Goal: Use online tool/utility: Use online tool/utility

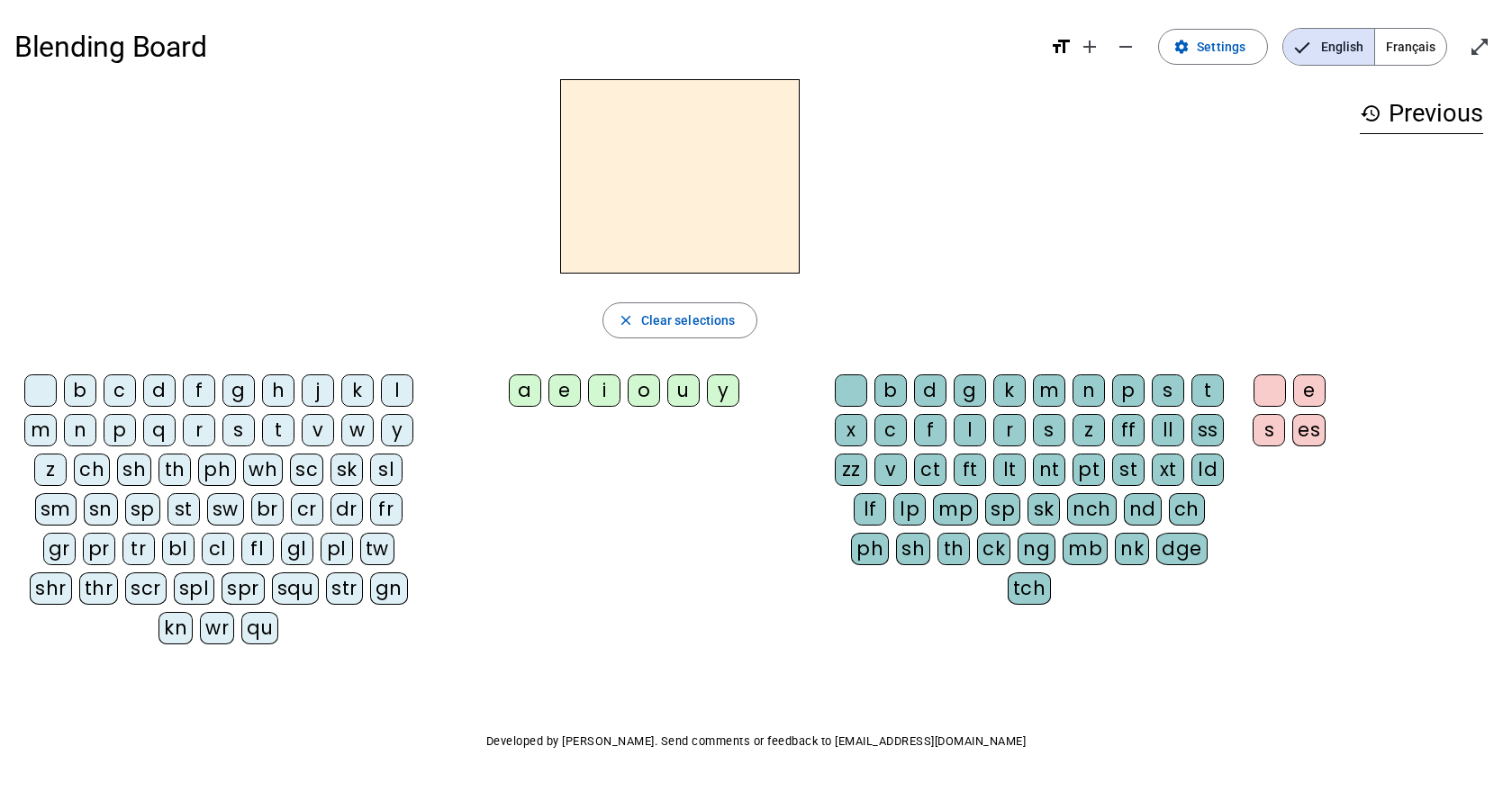
click at [357, 429] on div "w" at bounding box center [357, 430] width 32 height 32
click at [564, 392] on div "e" at bounding box center [564, 390] width 32 height 32
click at [887, 385] on div "b" at bounding box center [890, 390] width 32 height 32
click at [937, 388] on div "d" at bounding box center [929, 390] width 32 height 32
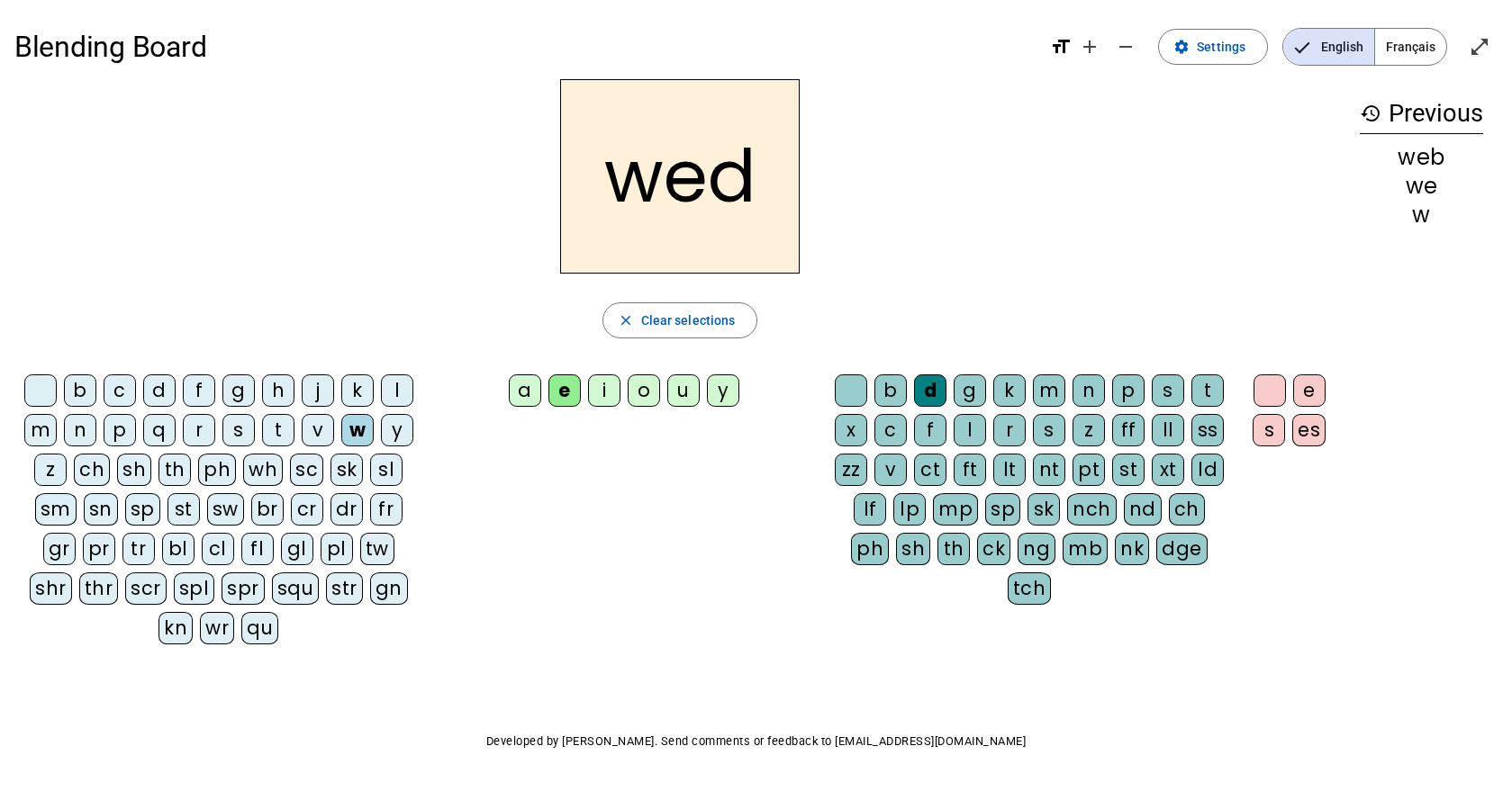
click at [195, 389] on div "f" at bounding box center [198, 390] width 32 height 32
click at [407, 389] on div "l" at bounding box center [397, 390] width 32 height 32
click at [1200, 380] on div "t" at bounding box center [1207, 390] width 32 height 32
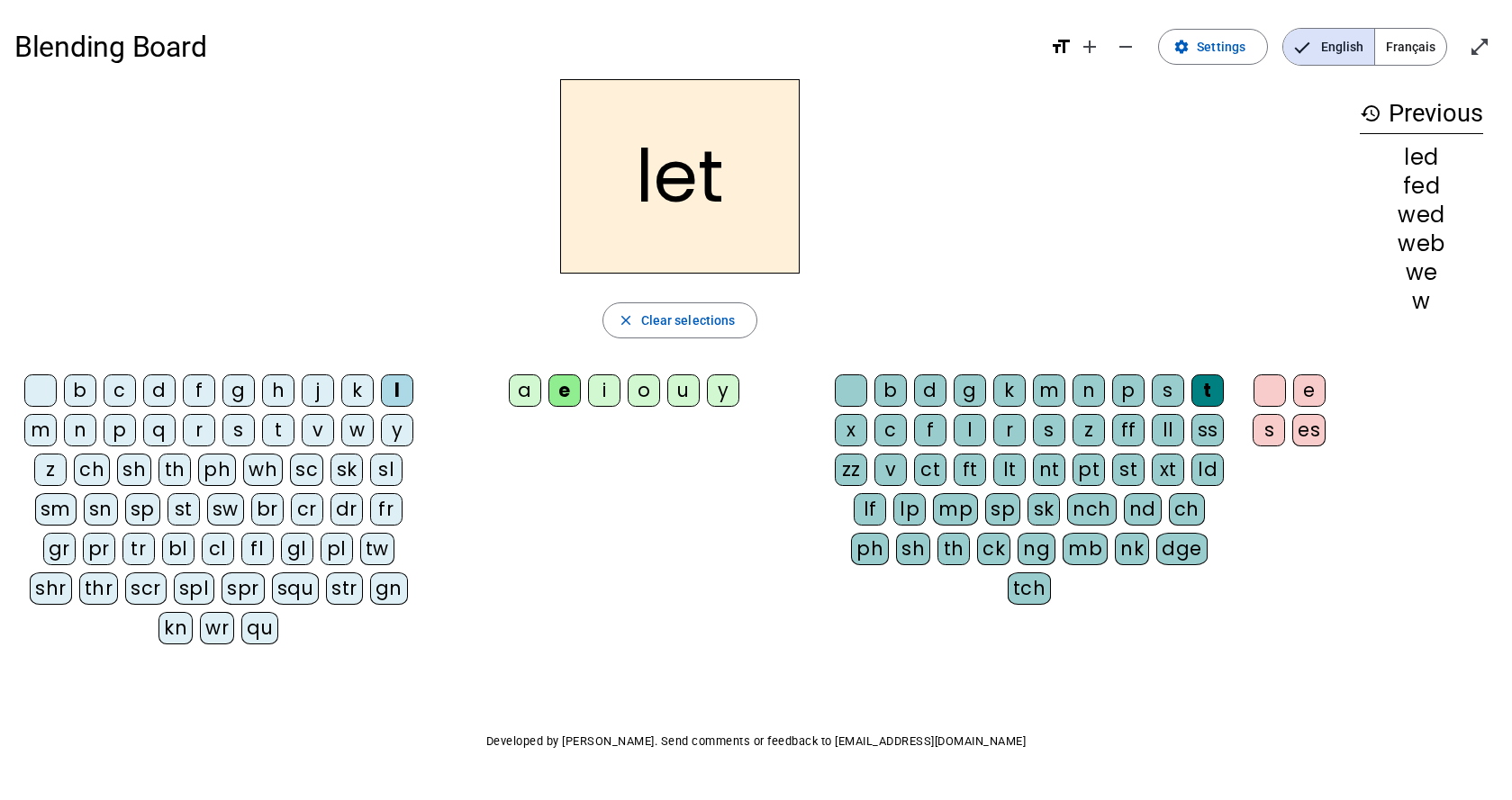
click at [349, 430] on div "w" at bounding box center [357, 430] width 32 height 32
click at [1130, 475] on div "st" at bounding box center [1127, 470] width 32 height 32
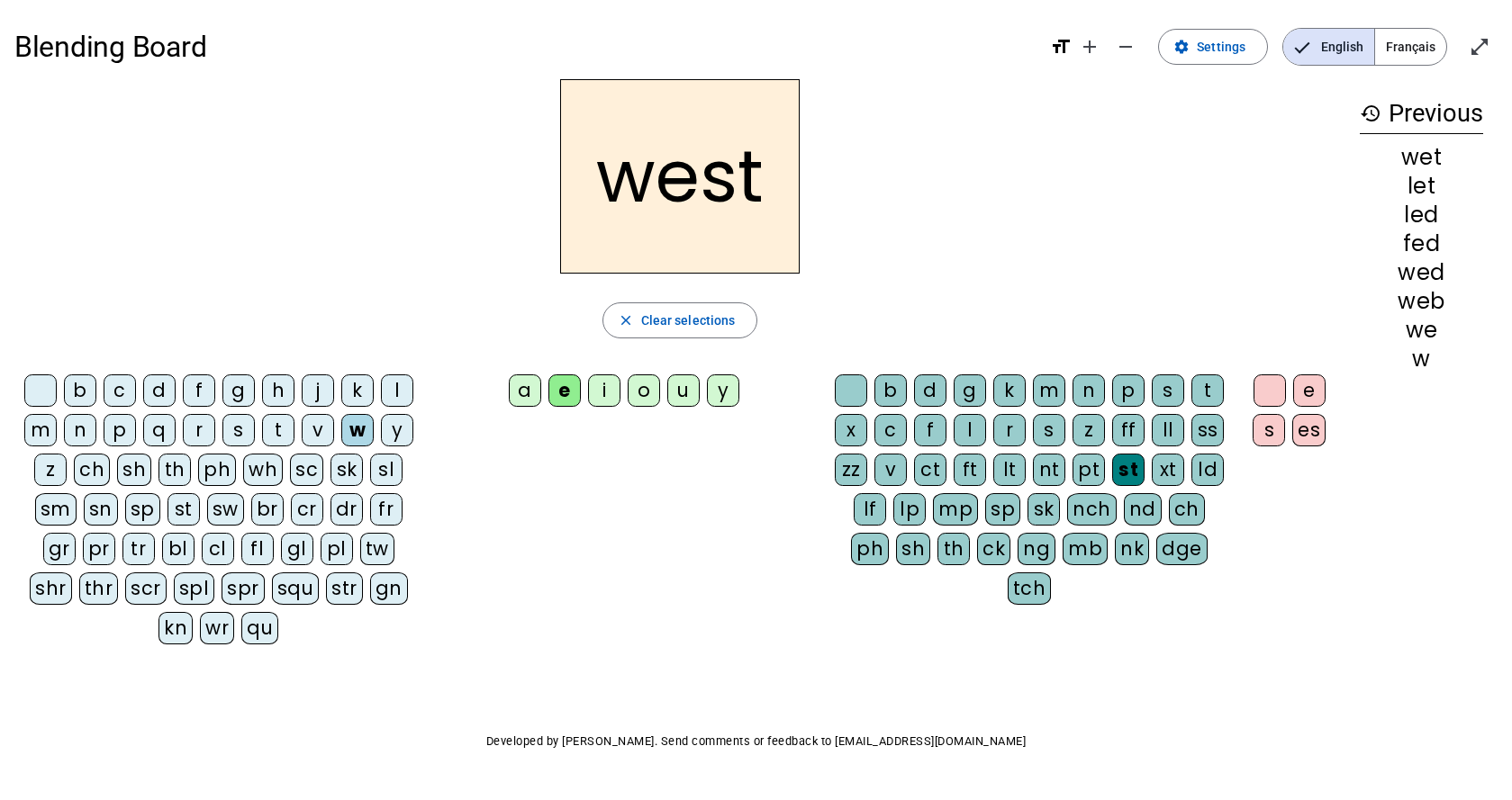
click at [1050, 474] on div "nt" at bounding box center [1048, 470] width 32 height 32
click at [167, 389] on div "d" at bounding box center [158, 390] width 32 height 32
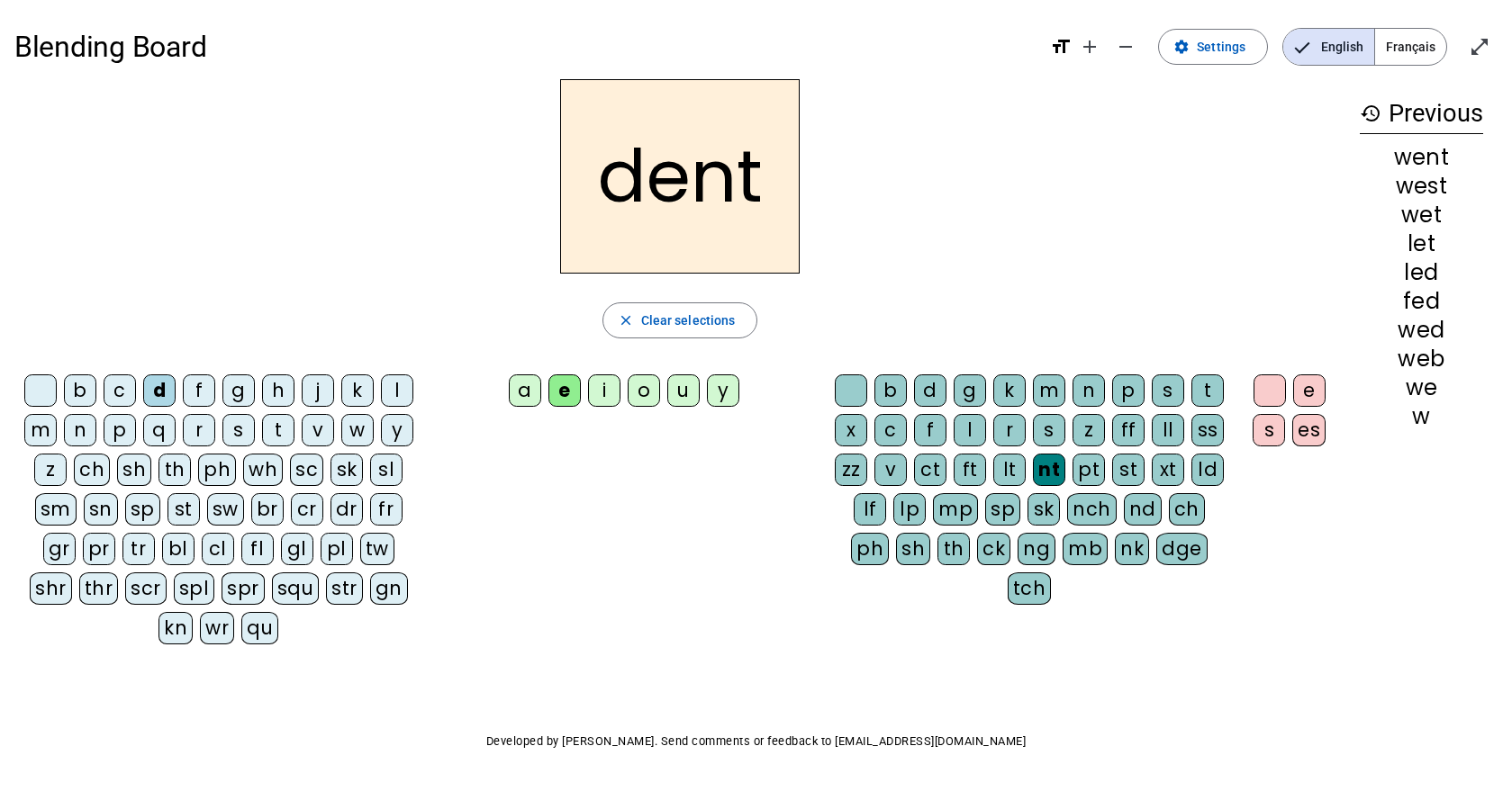
click at [1085, 394] on div "n" at bounding box center [1087, 390] width 32 height 32
click at [282, 430] on div "t" at bounding box center [278, 430] width 32 height 32
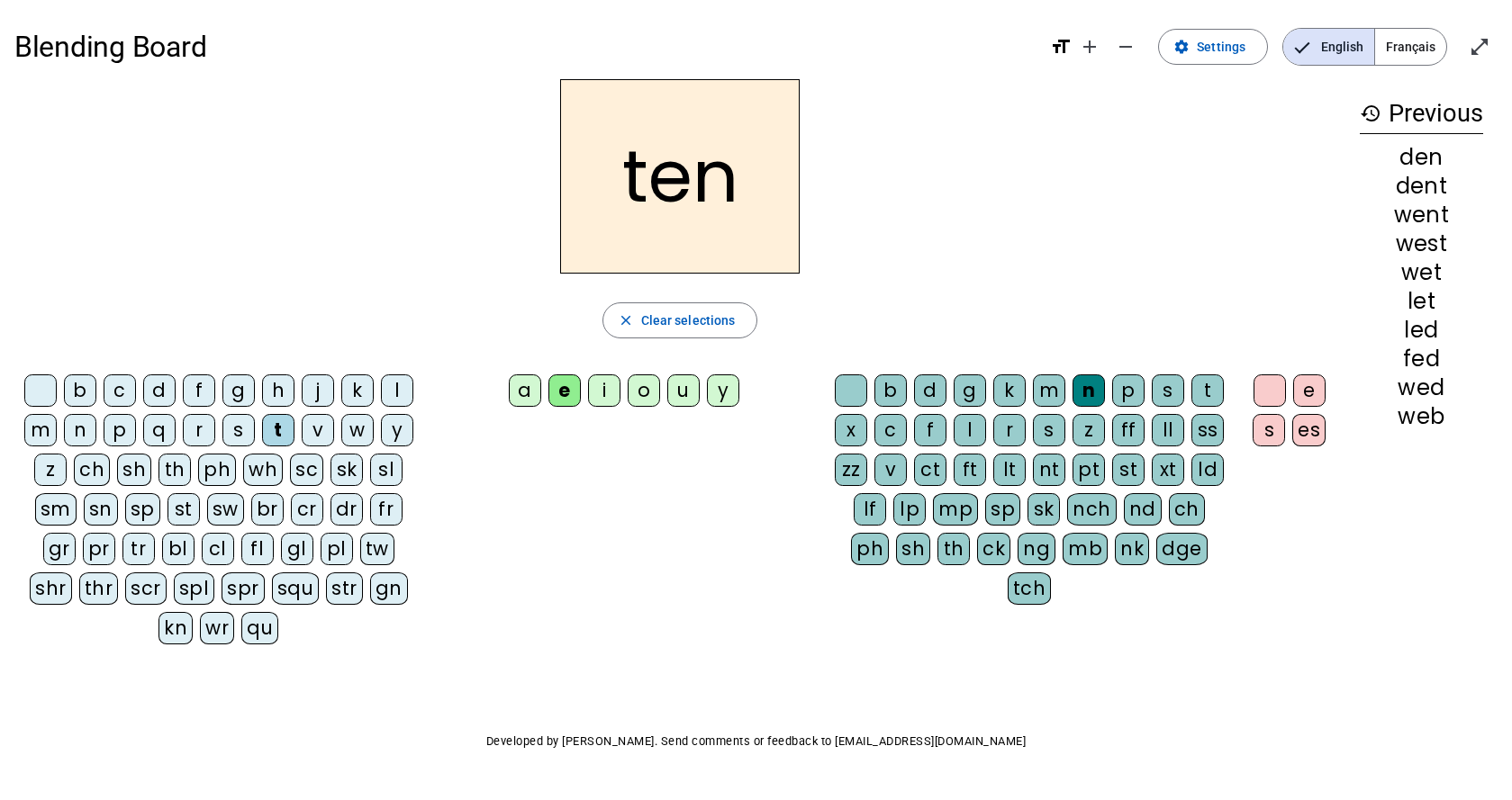
click at [605, 399] on div "i" at bounding box center [603, 390] width 32 height 32
click at [367, 430] on div "w" at bounding box center [357, 430] width 32 height 32
click at [379, 549] on div "tw" at bounding box center [377, 549] width 34 height 32
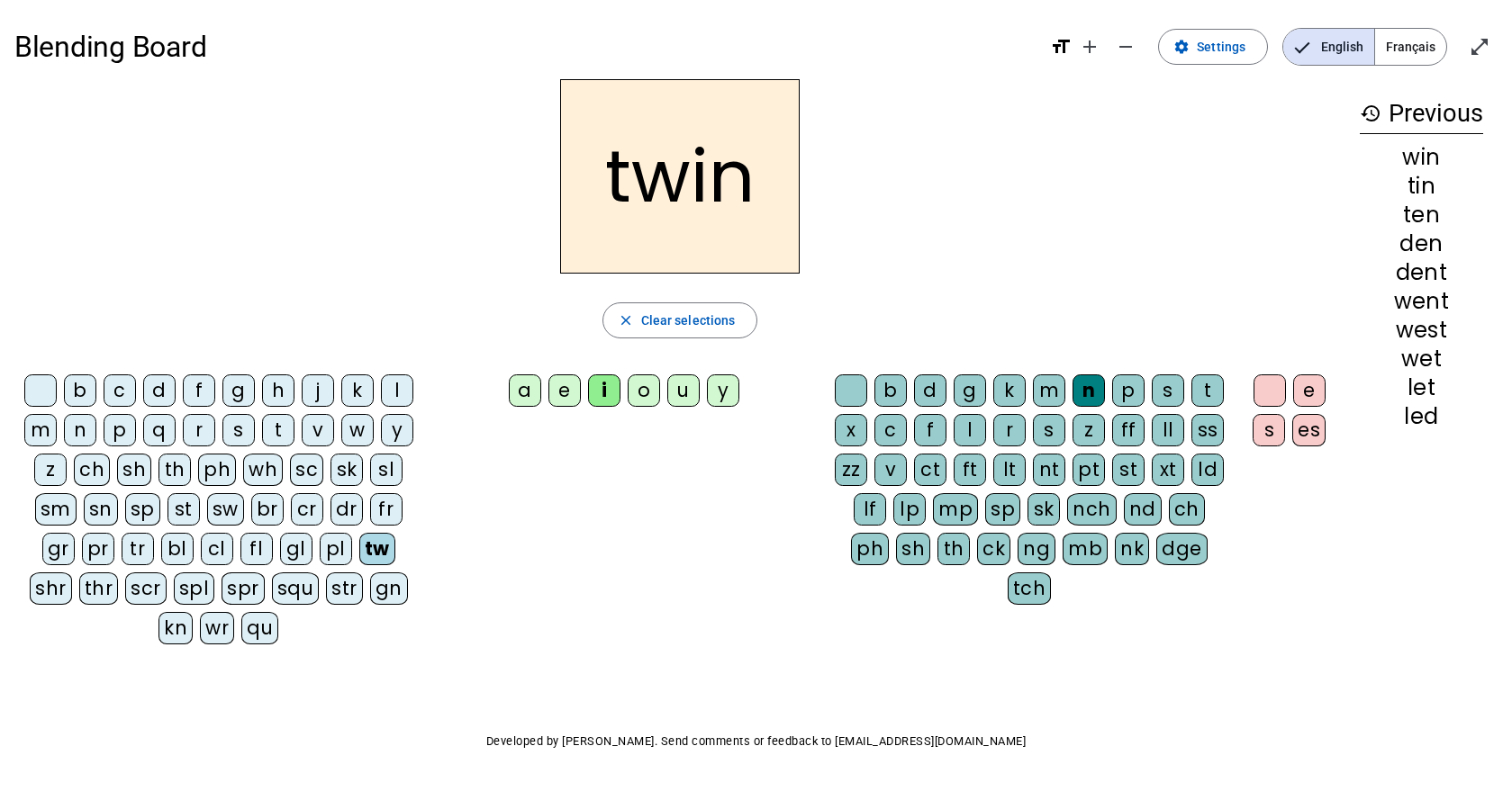
click at [959, 384] on div "g" at bounding box center [969, 390] width 32 height 32
